Goal: Task Accomplishment & Management: Manage account settings

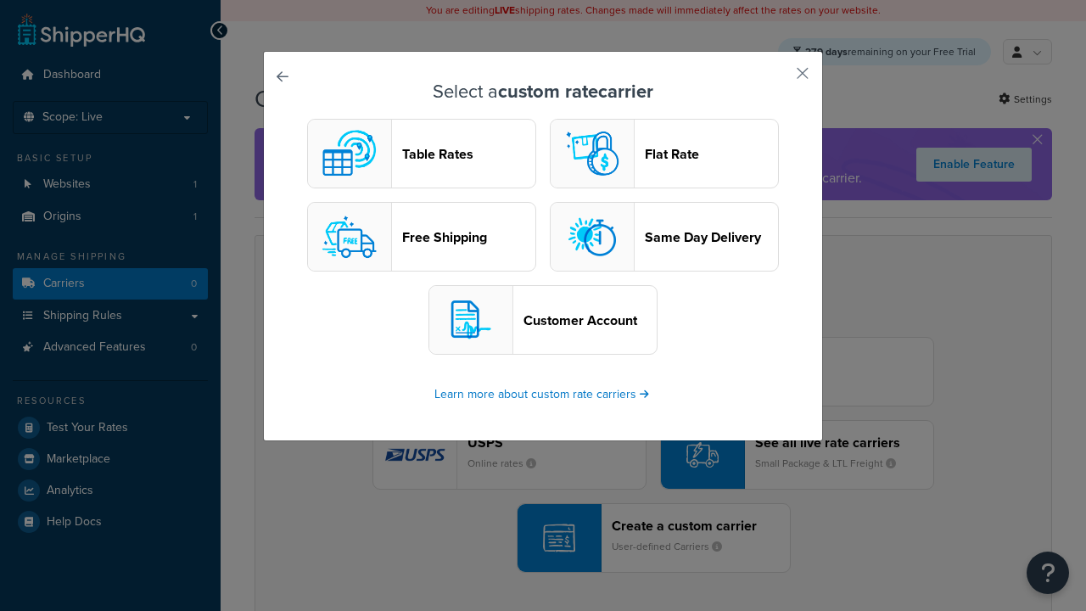
click at [422, 154] on header "Table Rates" at bounding box center [468, 154] width 133 height 16
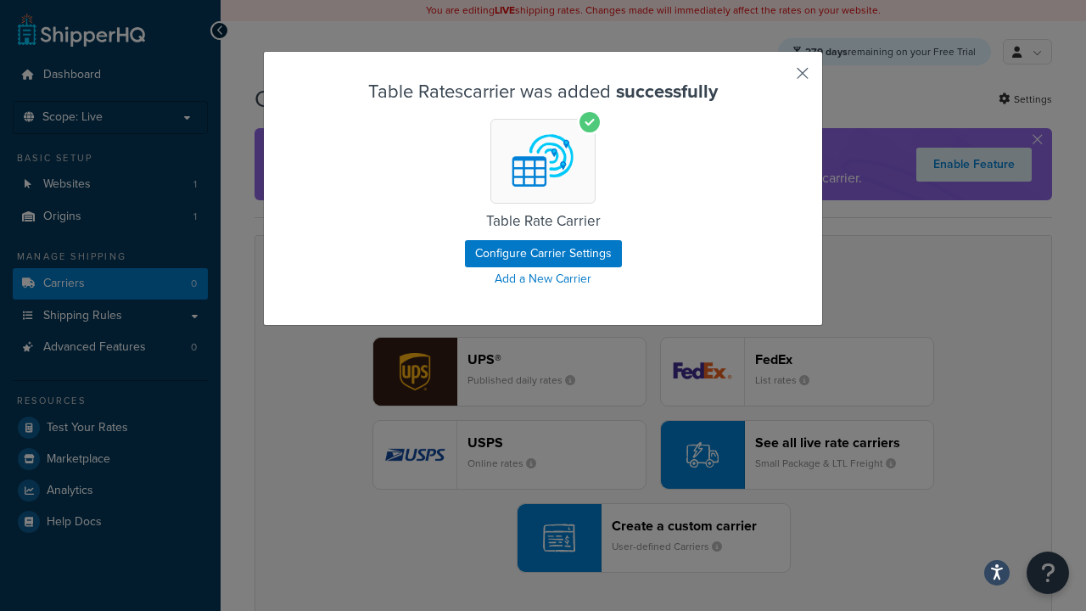
click at [777, 79] on button "button" at bounding box center [778, 79] width 4 height 4
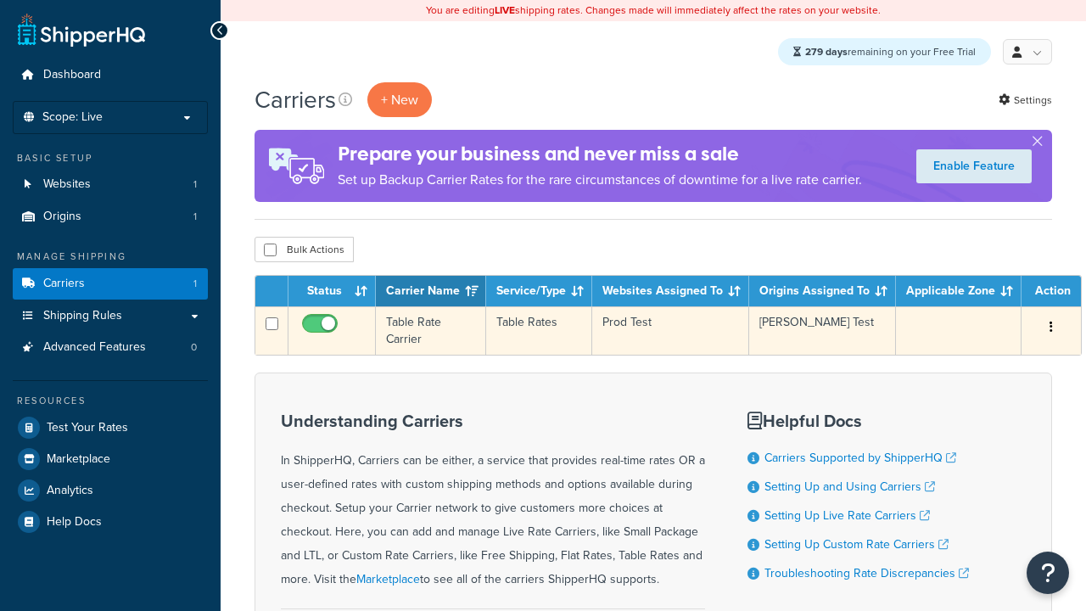
click at [1050, 329] on icon "button" at bounding box center [1051, 327] width 3 height 12
click at [0, 0] on link "Edit" at bounding box center [0, 0] width 0 height 0
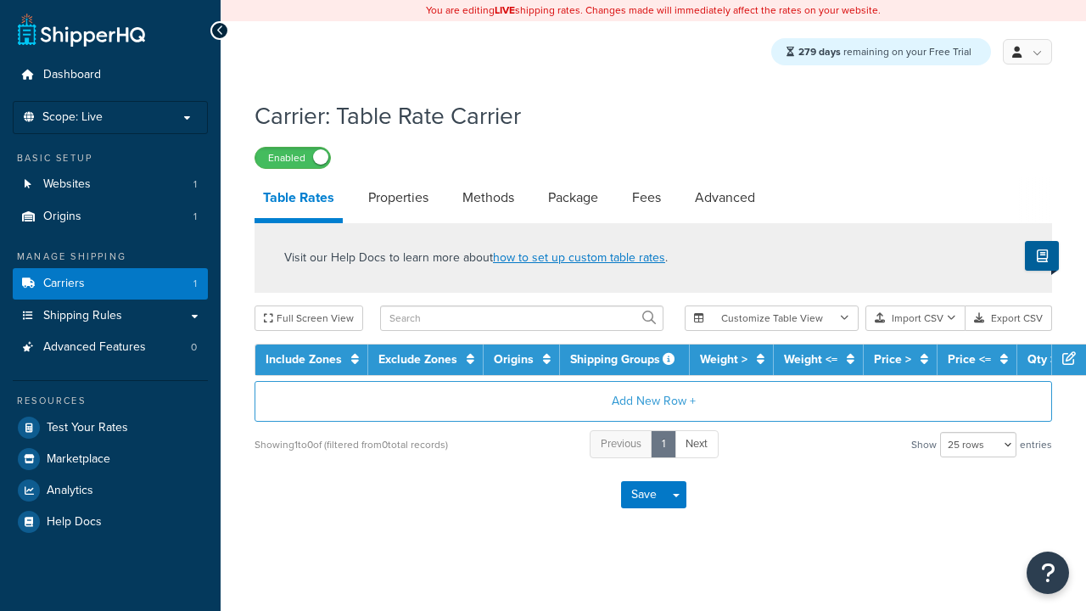
select select "25"
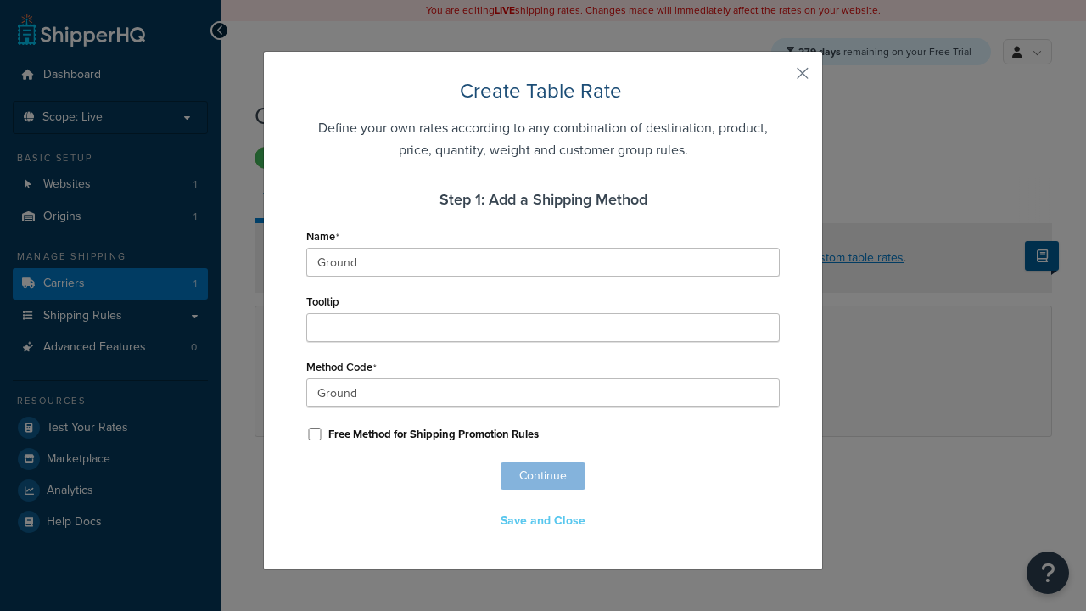
scroll to position [1095, 0]
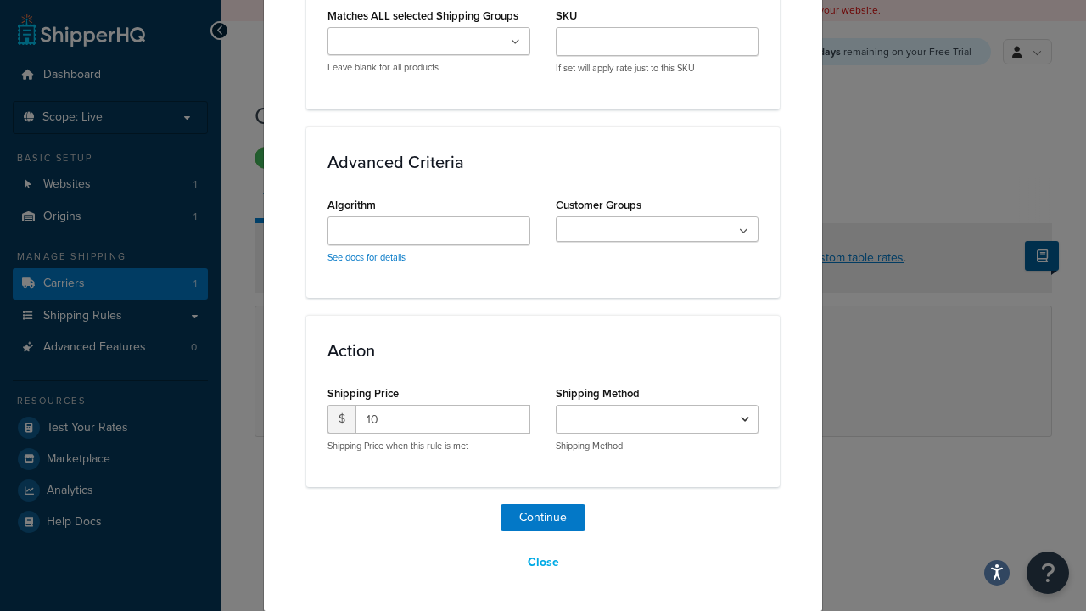
click at [643, 474] on button "Save" at bounding box center [644, 471] width 46 height 27
select select "25"
